Goal: Task Accomplishment & Management: Complete application form

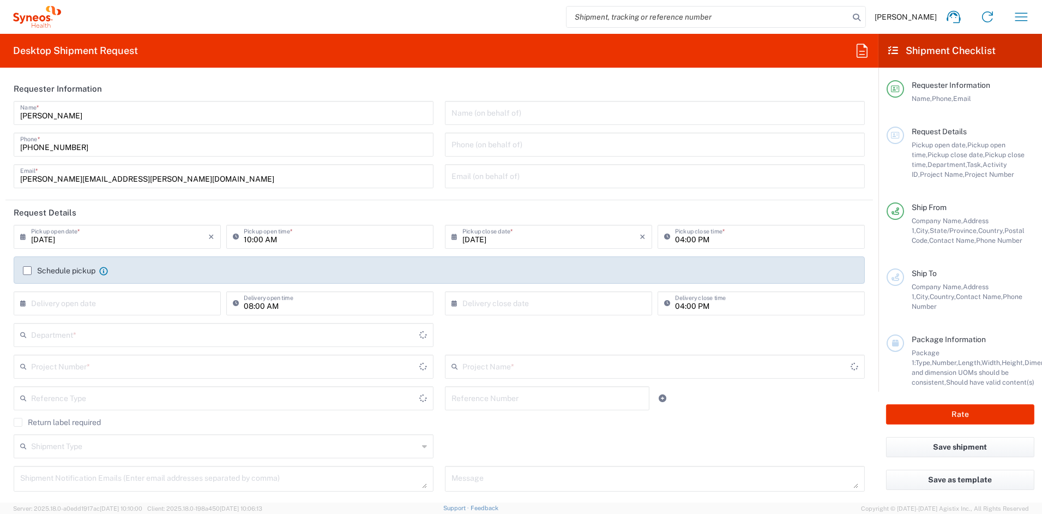
type input "[US_STATE]"
type input "[GEOGRAPHIC_DATA]"
type input "6156"
type input "Syneos Health Communications-[GEOGRAPHIC_DATA] [GEOGRAPHIC_DATA]"
drag, startPoint x: 143, startPoint y: 179, endPoint x: -21, endPoint y: 178, distance: 164.1
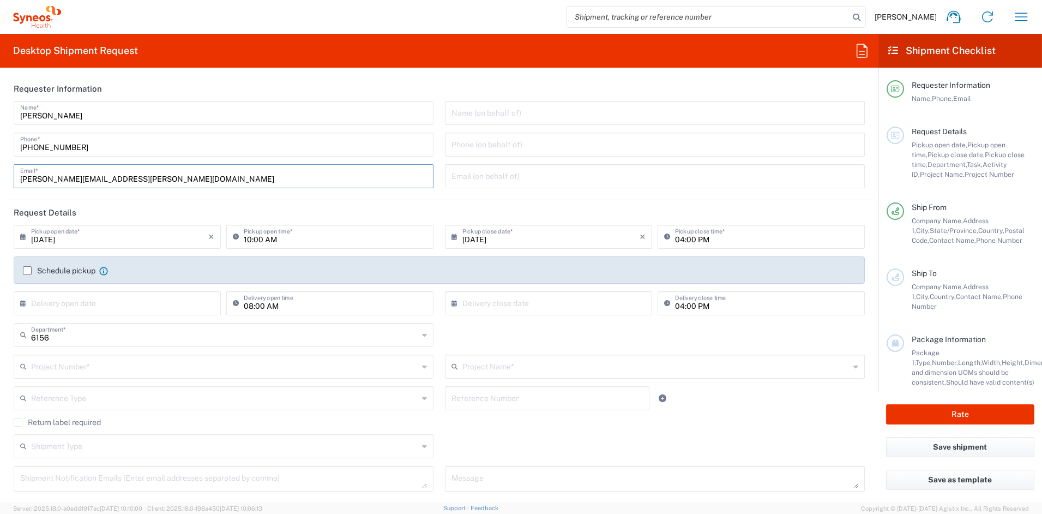
click at [0, 178] on html "[PERSON_NAME] Home Shipment estimator Shipment tracking Desktop shipment reques…" at bounding box center [521, 257] width 1042 height 514
paste input "[PERSON_NAME].[PERSON_NAME]"
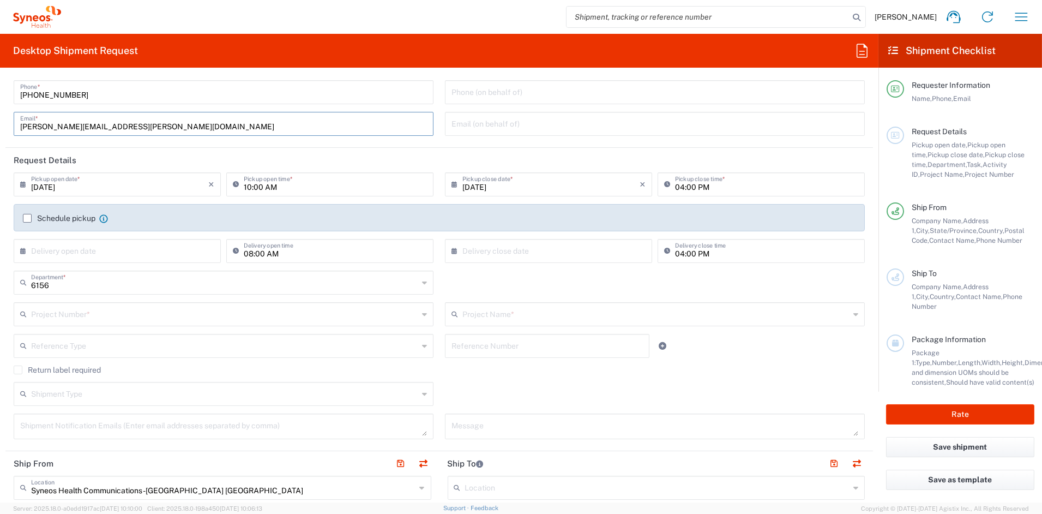
scroll to position [58, 0]
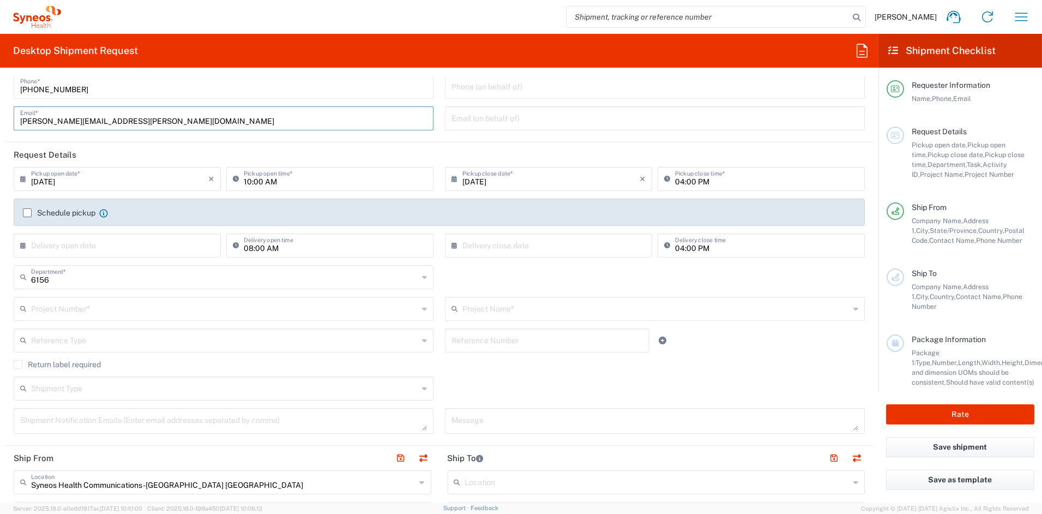
type input "[PERSON_NAME][EMAIL_ADDRESS][PERSON_NAME][DOMAIN_NAME]"
click at [128, 315] on input "text" at bounding box center [224, 307] width 387 height 19
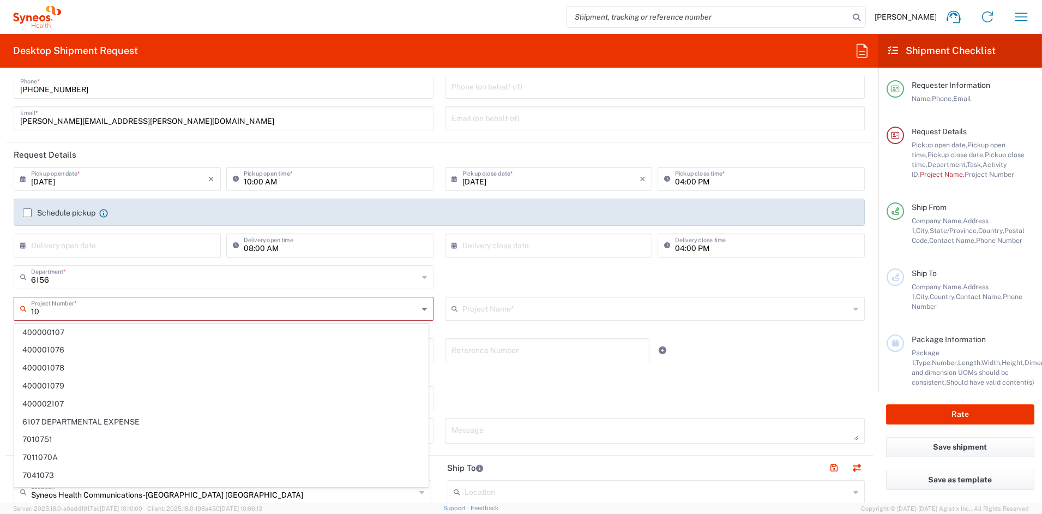
type input "1"
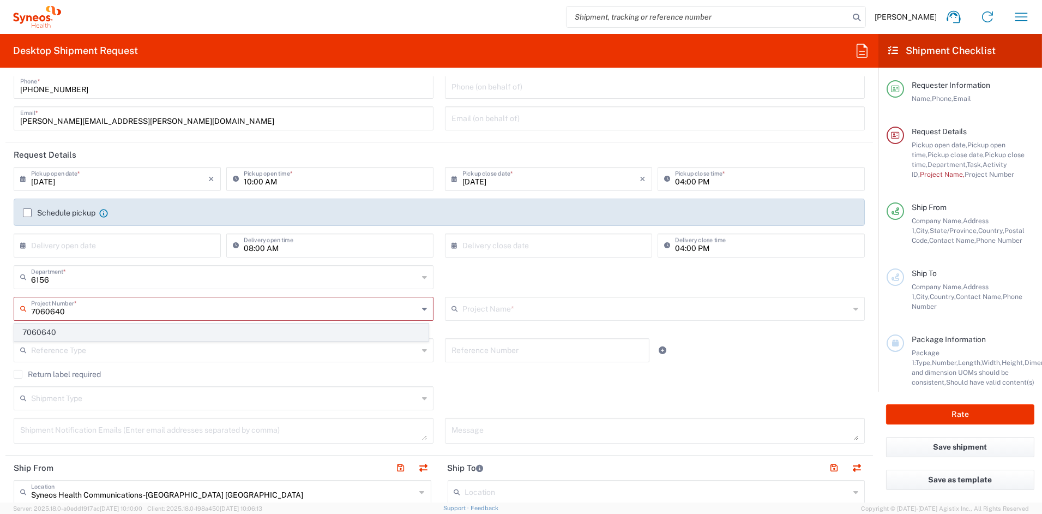
type input "7060640"
drag, startPoint x: 61, startPoint y: 334, endPoint x: 84, endPoint y: 250, distance: 87.7
click at [62, 334] on span "7060640" at bounding box center [221, 332] width 413 height 17
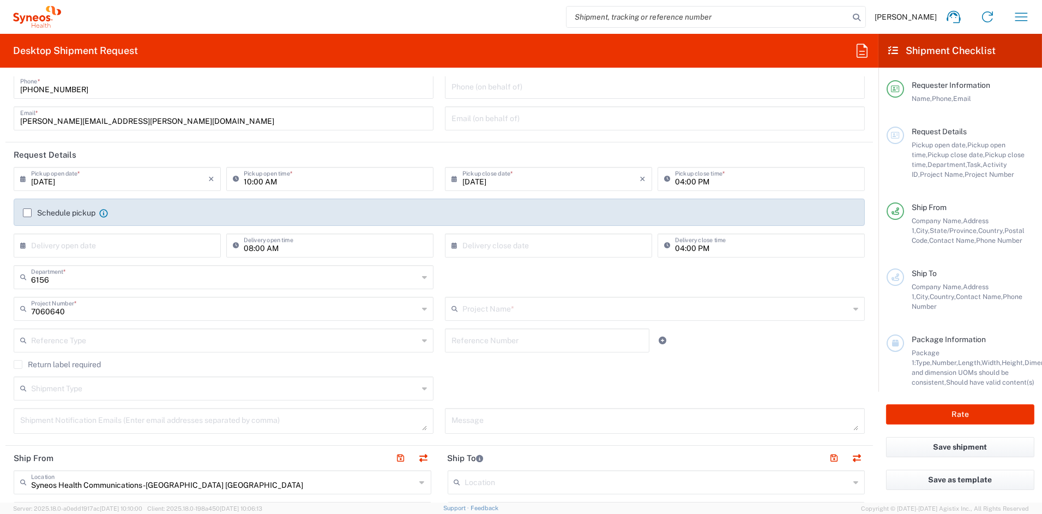
type input "SRK-015-005"
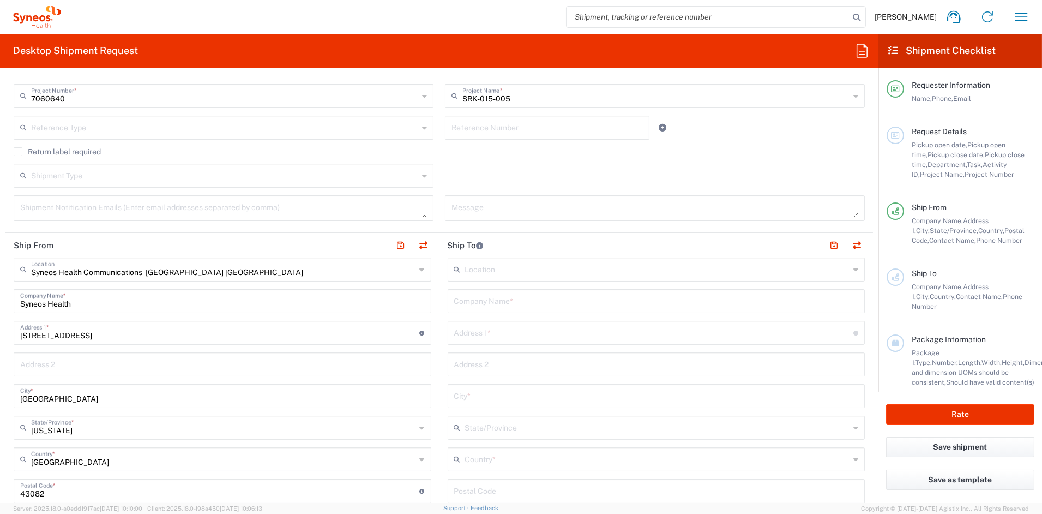
scroll to position [271, 0]
click at [505, 299] on input "text" at bounding box center [656, 299] width 404 height 19
paste input "Neurology Rare Disease Center"
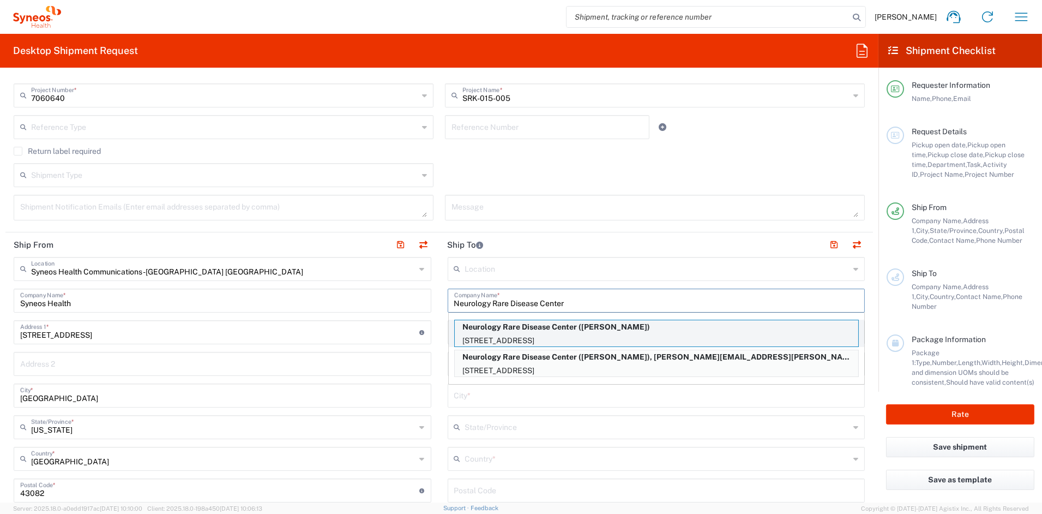
type input "Neurology Rare Disease Center"
click at [669, 334] on p "[STREET_ADDRESS]" at bounding box center [656, 341] width 403 height 14
type input "[STREET_ADDRESS]"
type input "Suite 115"
type input "[PERSON_NAME]"
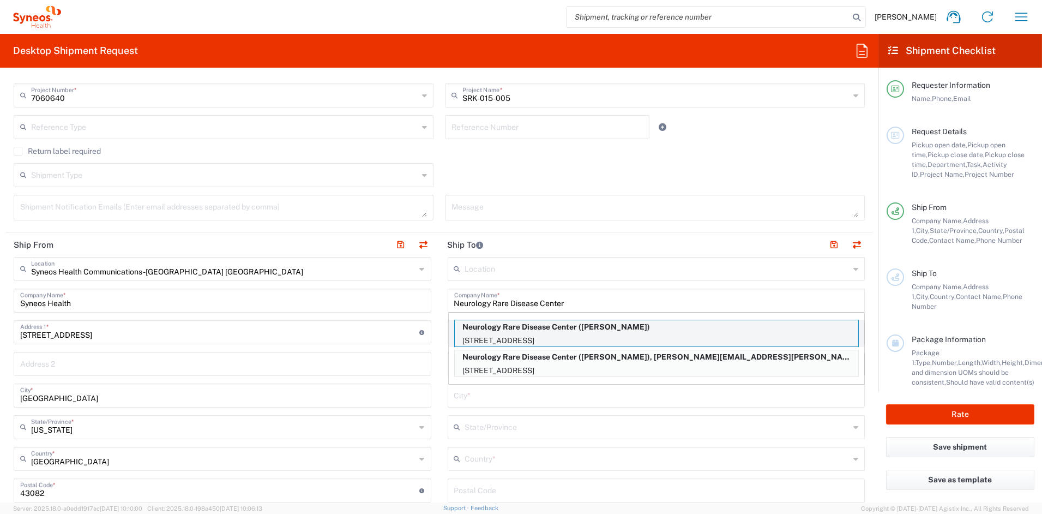
type input "[GEOGRAPHIC_DATA]"
type input "76208"
type input "[PERSON_NAME]"
type input "[PHONE_NUMBER]"
type input "[US_STATE]"
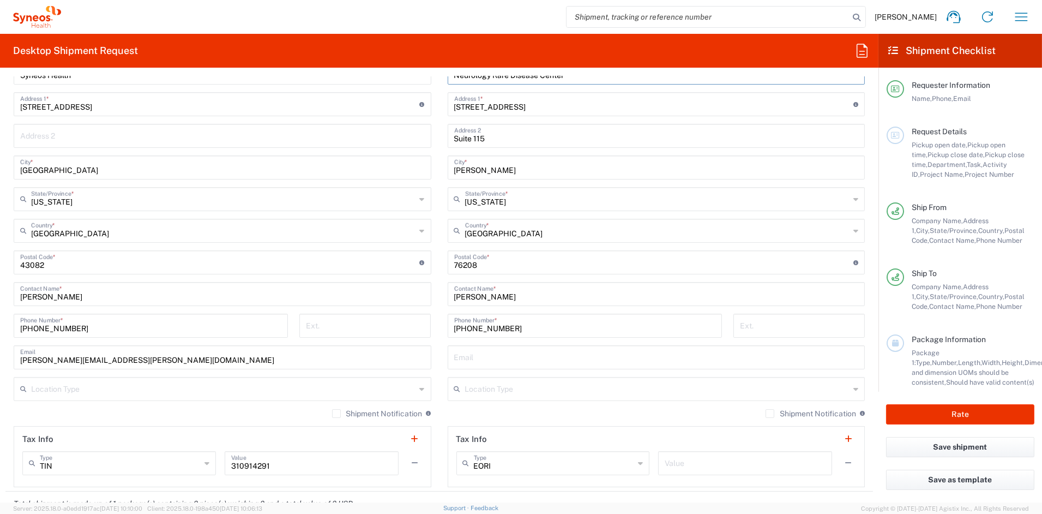
scroll to position [503, 0]
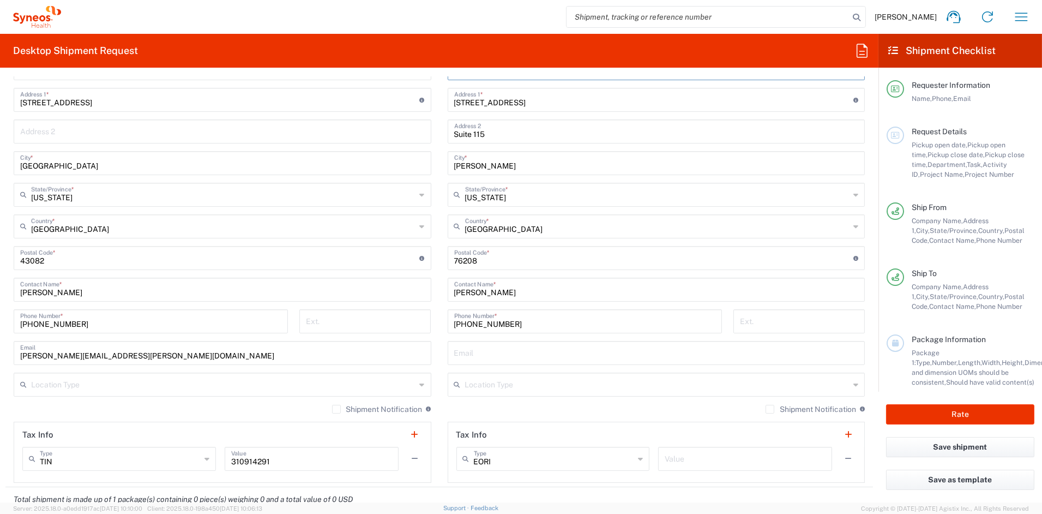
click at [537, 386] on input "text" at bounding box center [657, 383] width 385 height 19
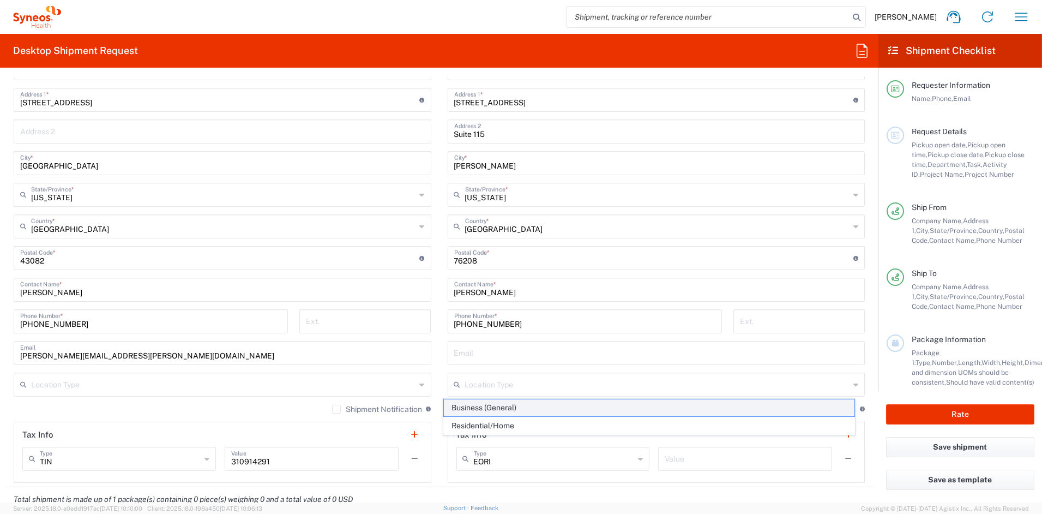
click at [512, 407] on span "Business (General)" at bounding box center [649, 407] width 410 height 17
type input "Business (General)"
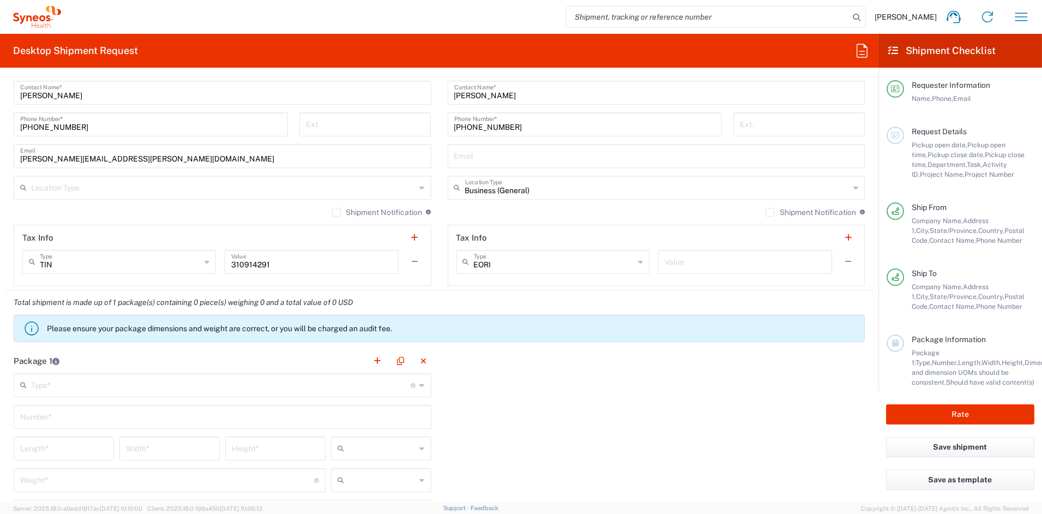
scroll to position [700, 0]
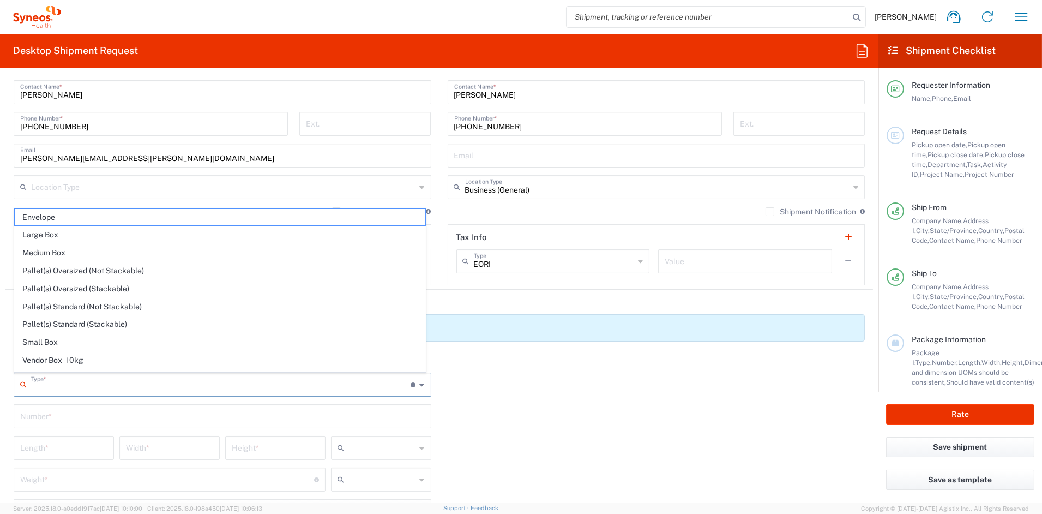
click at [128, 385] on input "text" at bounding box center [221, 383] width 380 height 19
click at [59, 216] on span "Envelope" at bounding box center [220, 217] width 410 height 17
type input "Envelope"
type input "1"
type input "9.5"
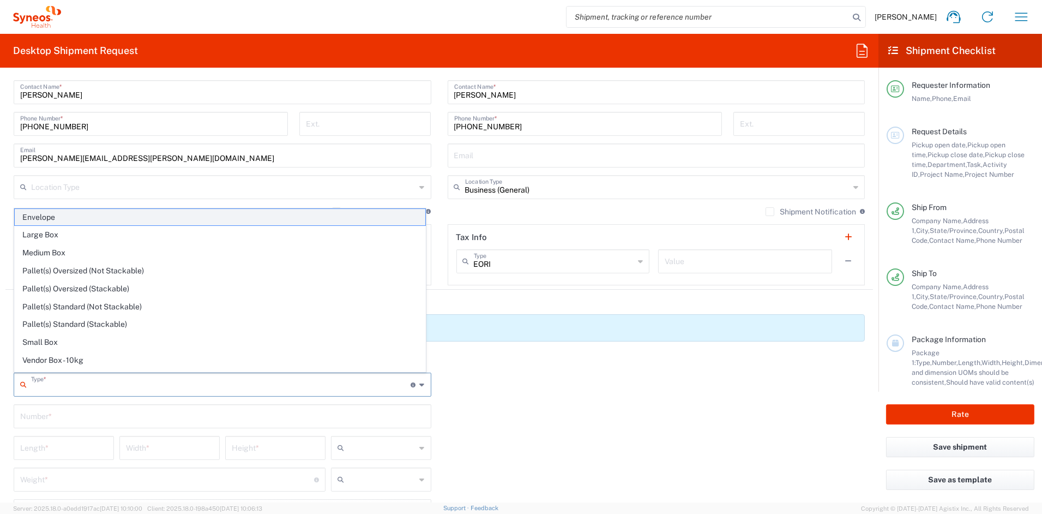
type input "12.5"
type input "0.25"
type input "in"
type input "0.45"
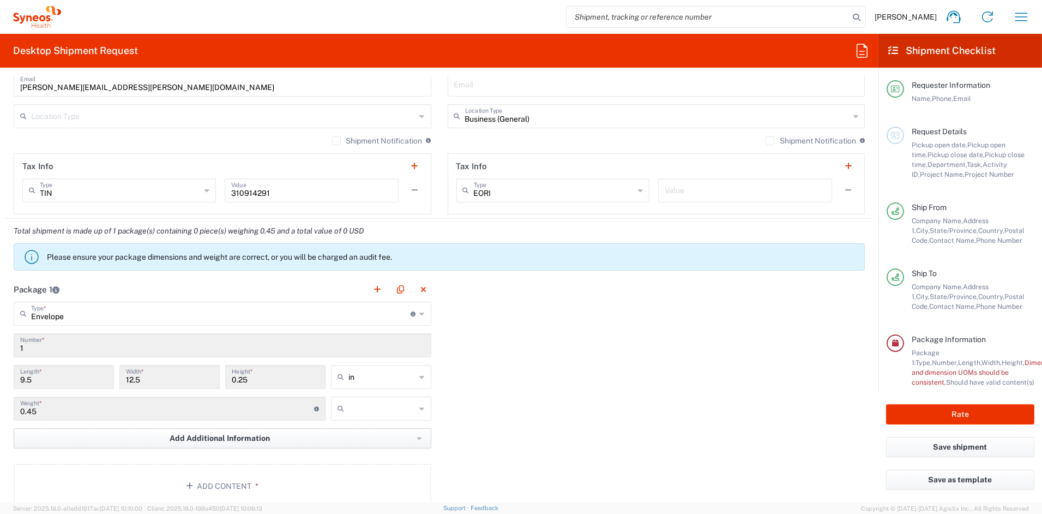
scroll to position [775, 0]
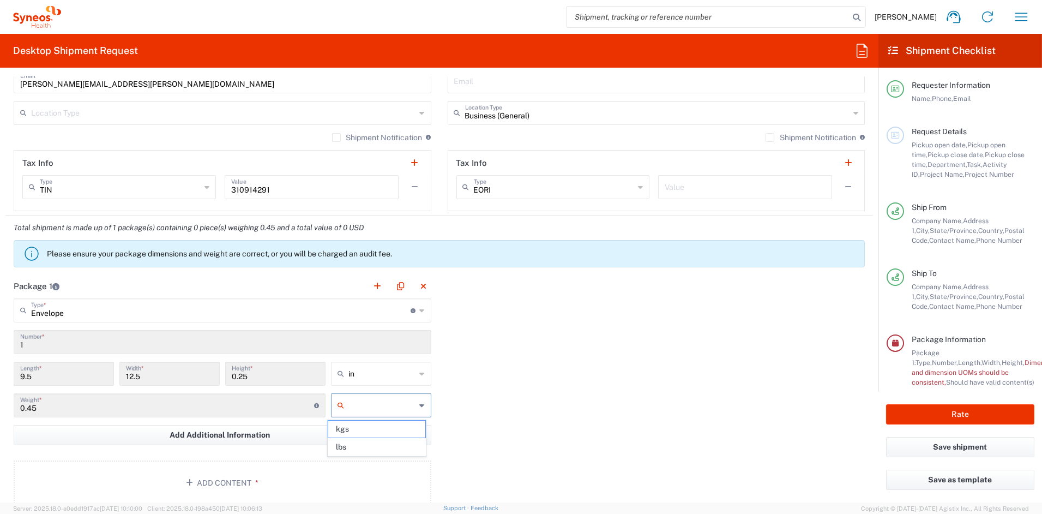
click at [365, 403] on input "text" at bounding box center [382, 404] width 68 height 17
drag, startPoint x: 362, startPoint y: 448, endPoint x: 360, endPoint y: 443, distance: 5.9
click at [362, 448] on span "lbs" at bounding box center [376, 446] width 97 height 17
type input "lbs"
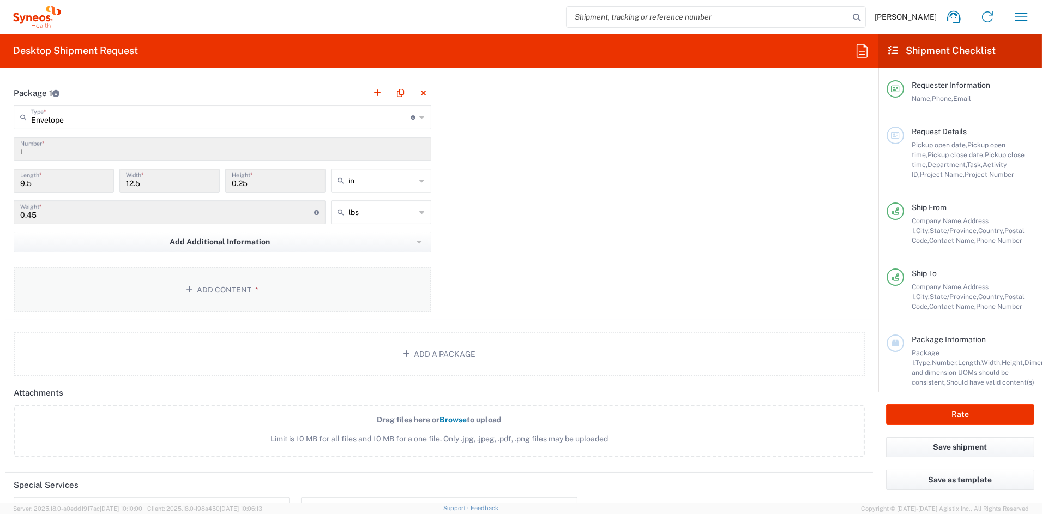
scroll to position [969, 0]
click at [241, 280] on button "Add Content *" at bounding box center [223, 288] width 418 height 45
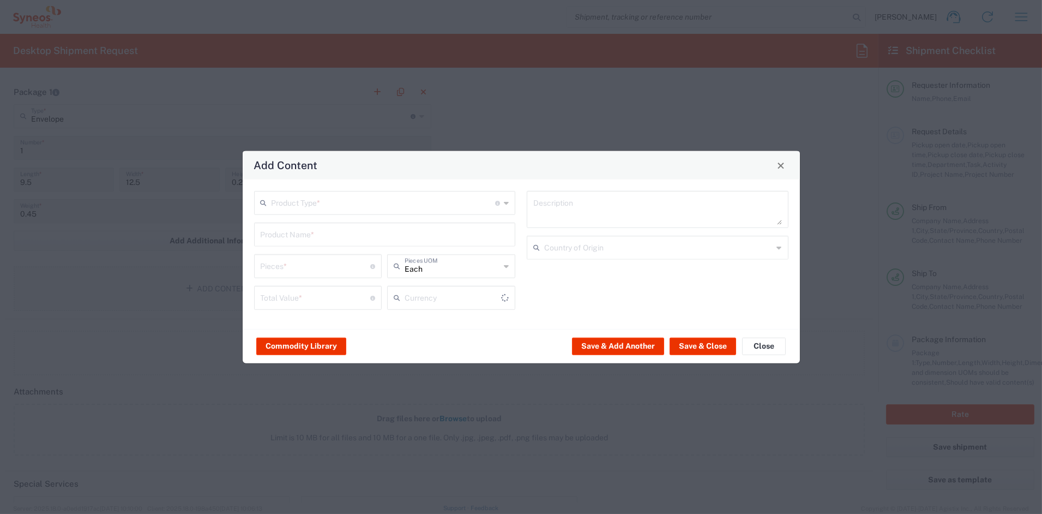
type input "US Dollar"
click at [300, 202] on input "text" at bounding box center [383, 201] width 224 height 19
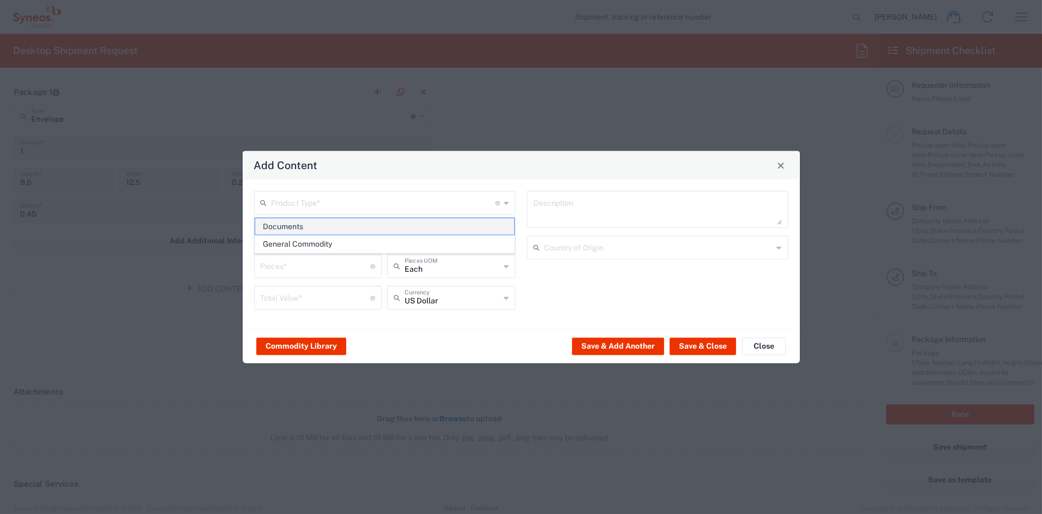
click at [282, 226] on span "Documents" at bounding box center [384, 226] width 259 height 17
type input "Documents"
type input "1"
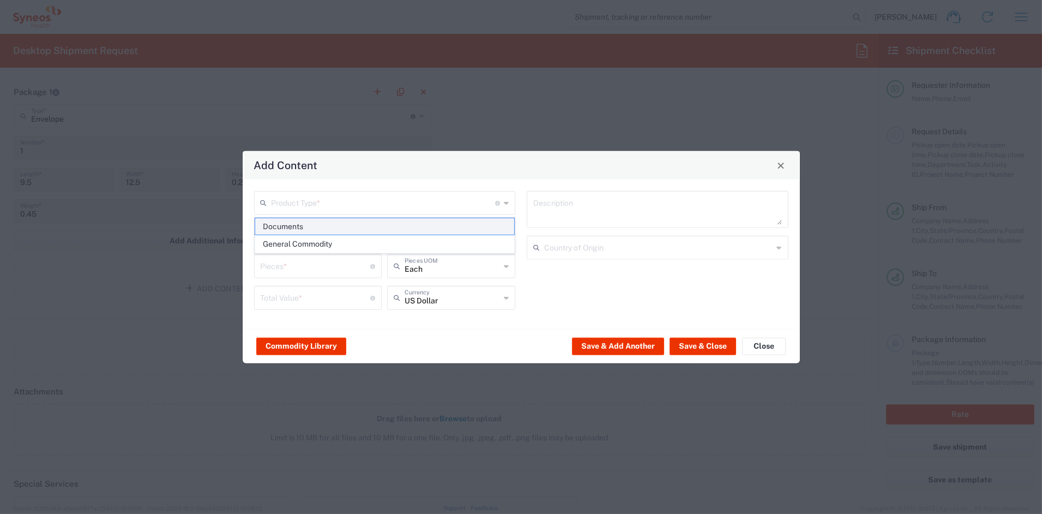
type textarea "Documents"
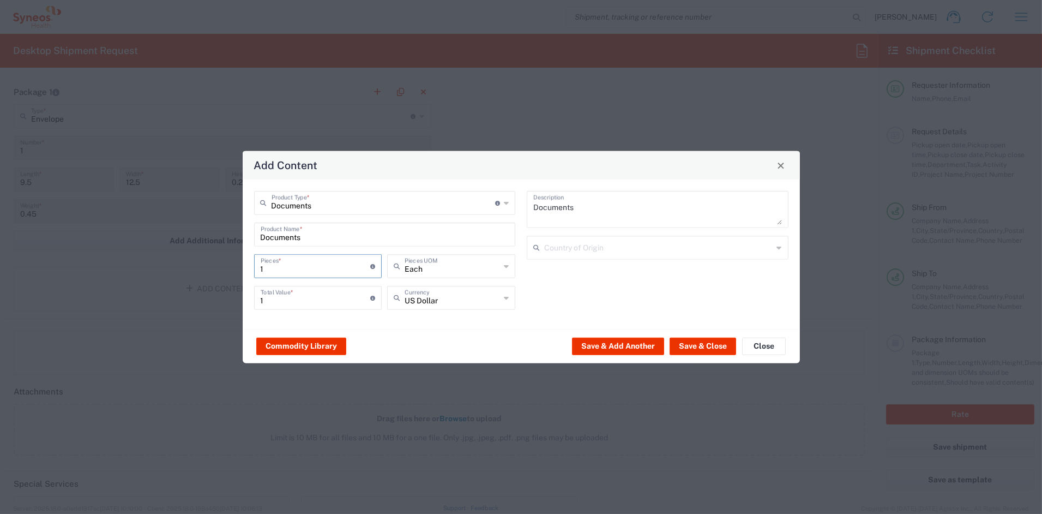
drag, startPoint x: 276, startPoint y: 264, endPoint x: 216, endPoint y: 260, distance: 60.7
click at [217, 259] on div "Add Content Documents Product Type * Document: Paper document generated interna…" at bounding box center [521, 257] width 1042 height 514
type input "5"
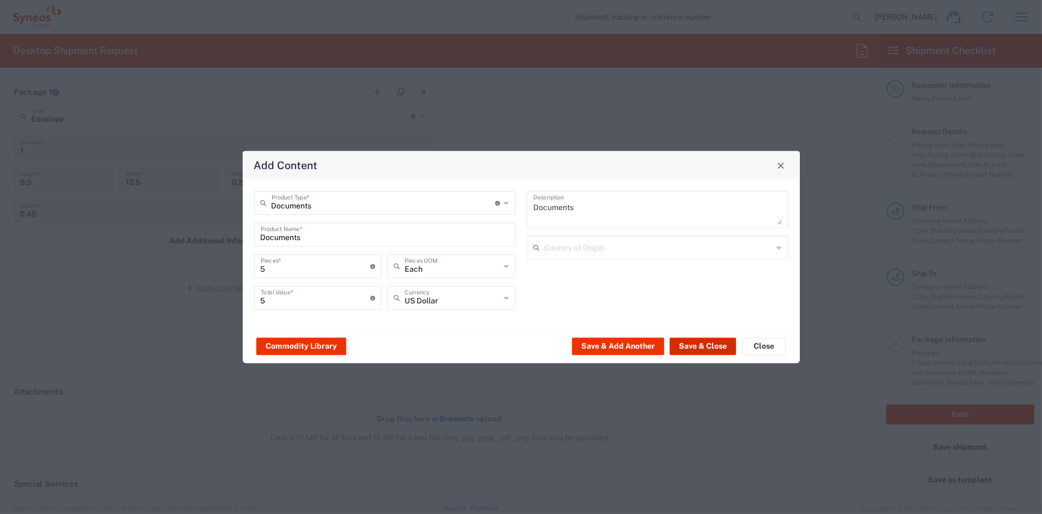
click at [709, 343] on button "Save & Close" at bounding box center [702, 345] width 67 height 17
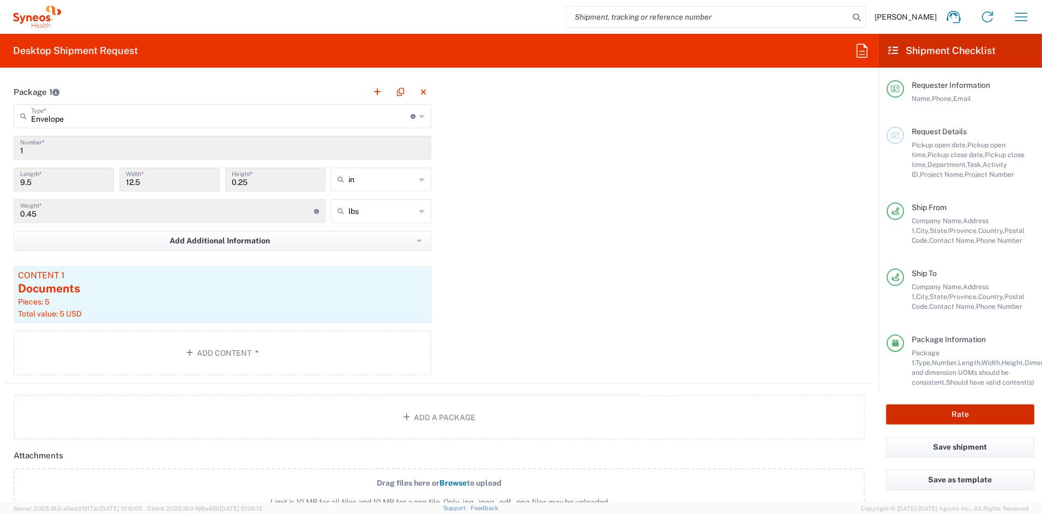
click at [967, 415] on button "Rate" at bounding box center [960, 414] width 148 height 20
type input "7060640"
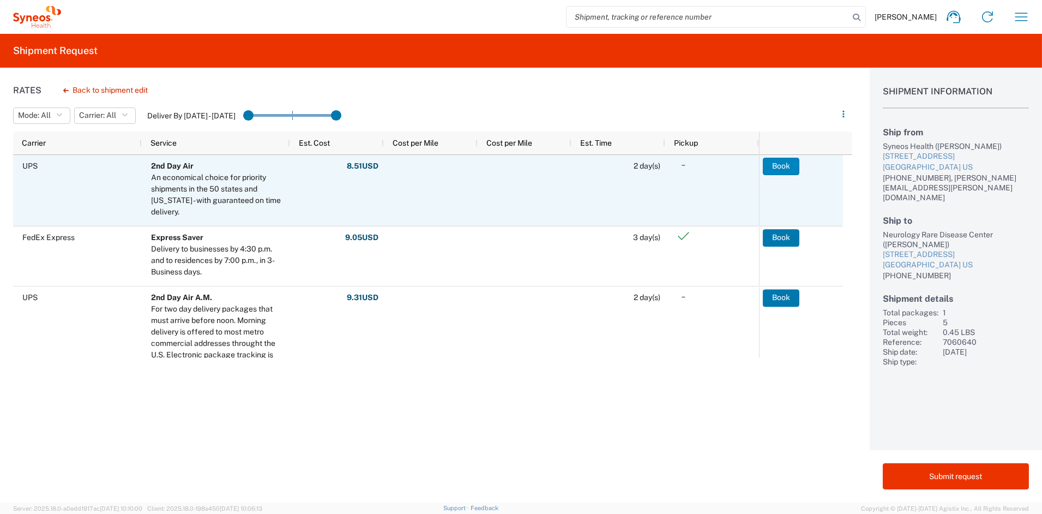
click at [771, 165] on button "Book" at bounding box center [781, 166] width 37 height 17
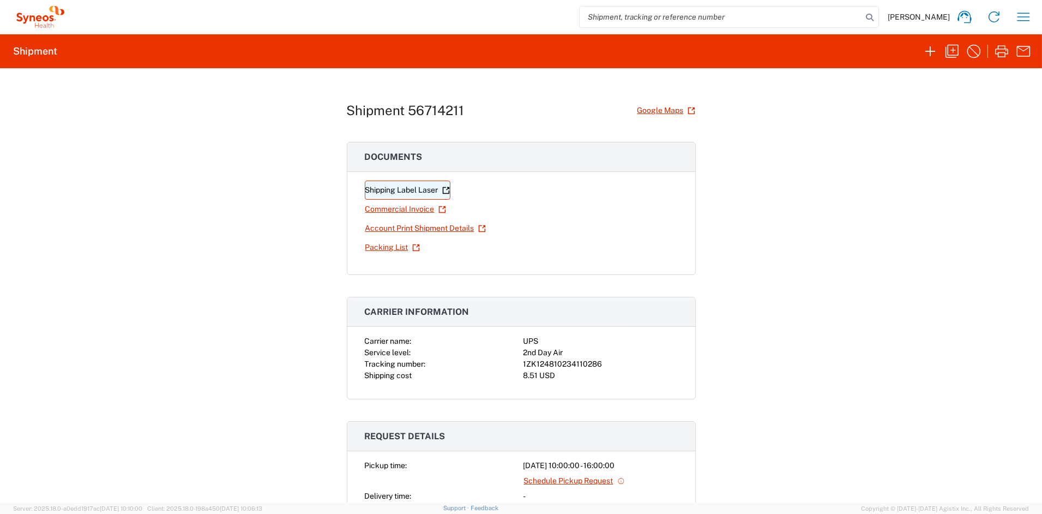
click at [402, 192] on link "Shipping Label Laser" at bounding box center [408, 189] width 86 height 19
click at [955, 50] on icon "button" at bounding box center [951, 51] width 17 height 17
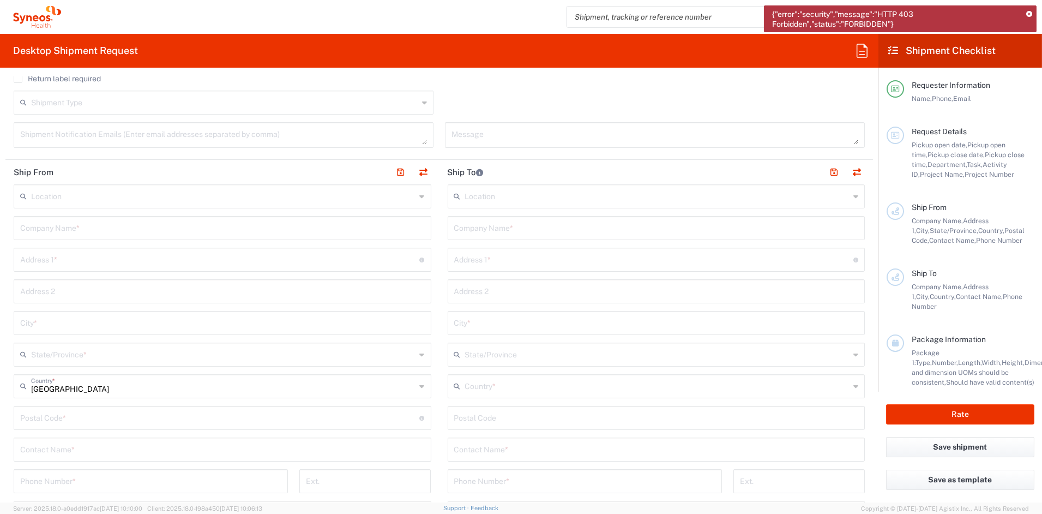
scroll to position [340, 0]
click at [1029, 13] on icon at bounding box center [1029, 14] width 6 height 6
